Goal: Transaction & Acquisition: Purchase product/service

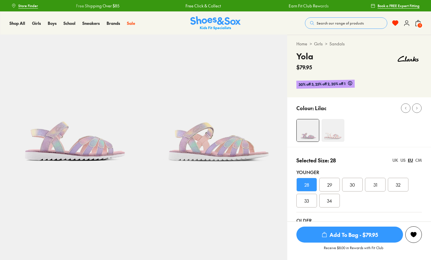
select select "*"
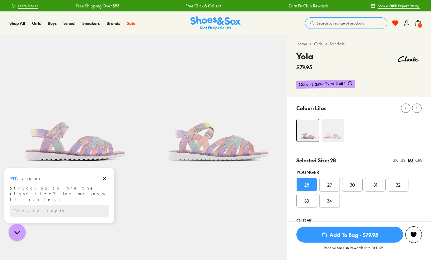
click at [417, 27] on button "1" at bounding box center [418, 23] width 7 height 13
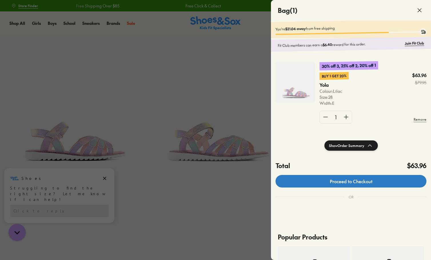
click at [377, 184] on link "Proceed to Checkout" at bounding box center [351, 181] width 151 height 13
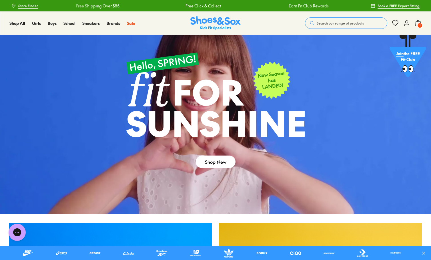
click at [418, 24] on span "1" at bounding box center [420, 26] width 6 height 6
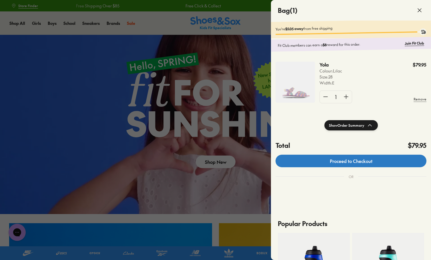
click at [379, 164] on link "Proceed to Checkout" at bounding box center [351, 161] width 151 height 13
